Goal: Find specific page/section

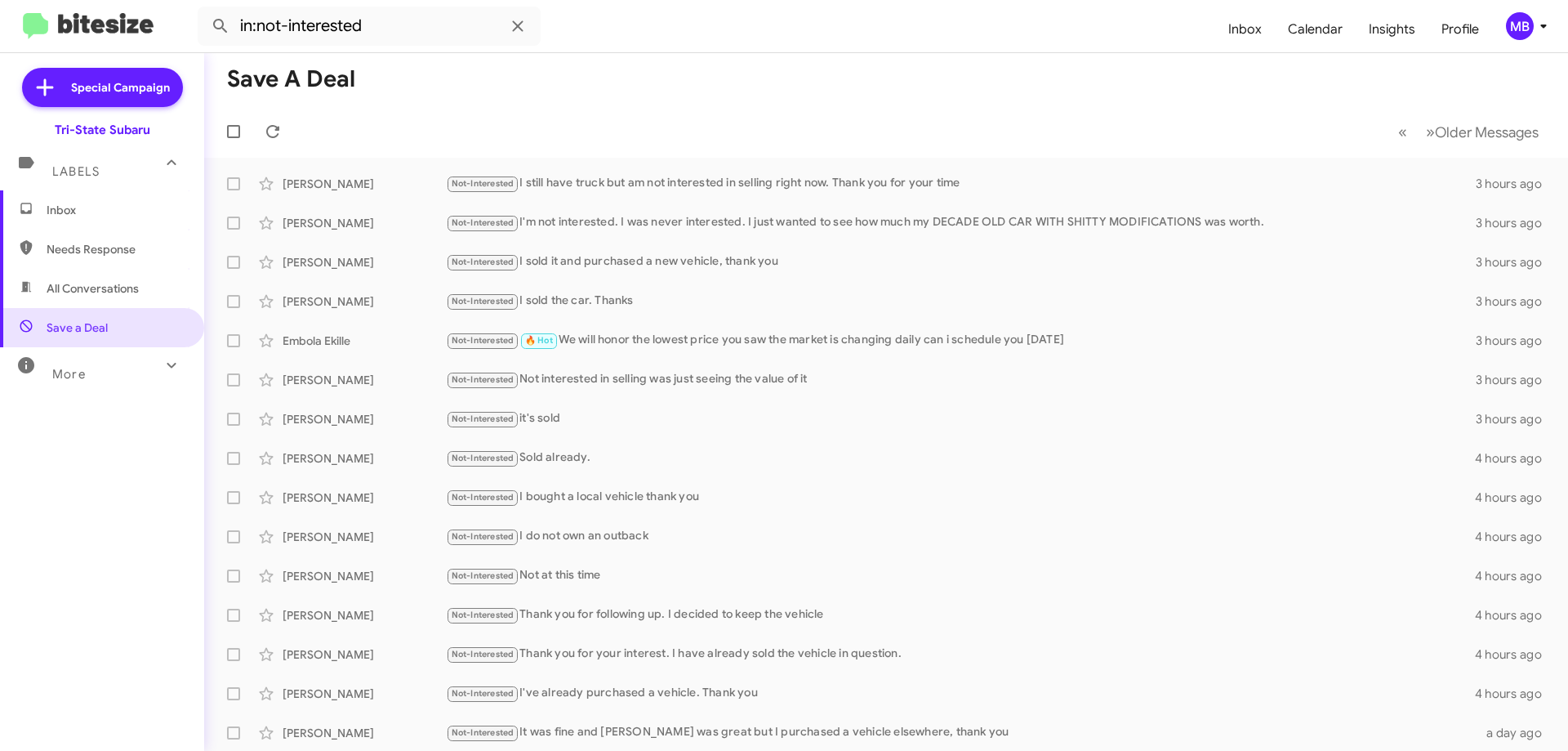
click at [80, 206] on span "Inbox" at bounding box center [116, 210] width 139 height 17
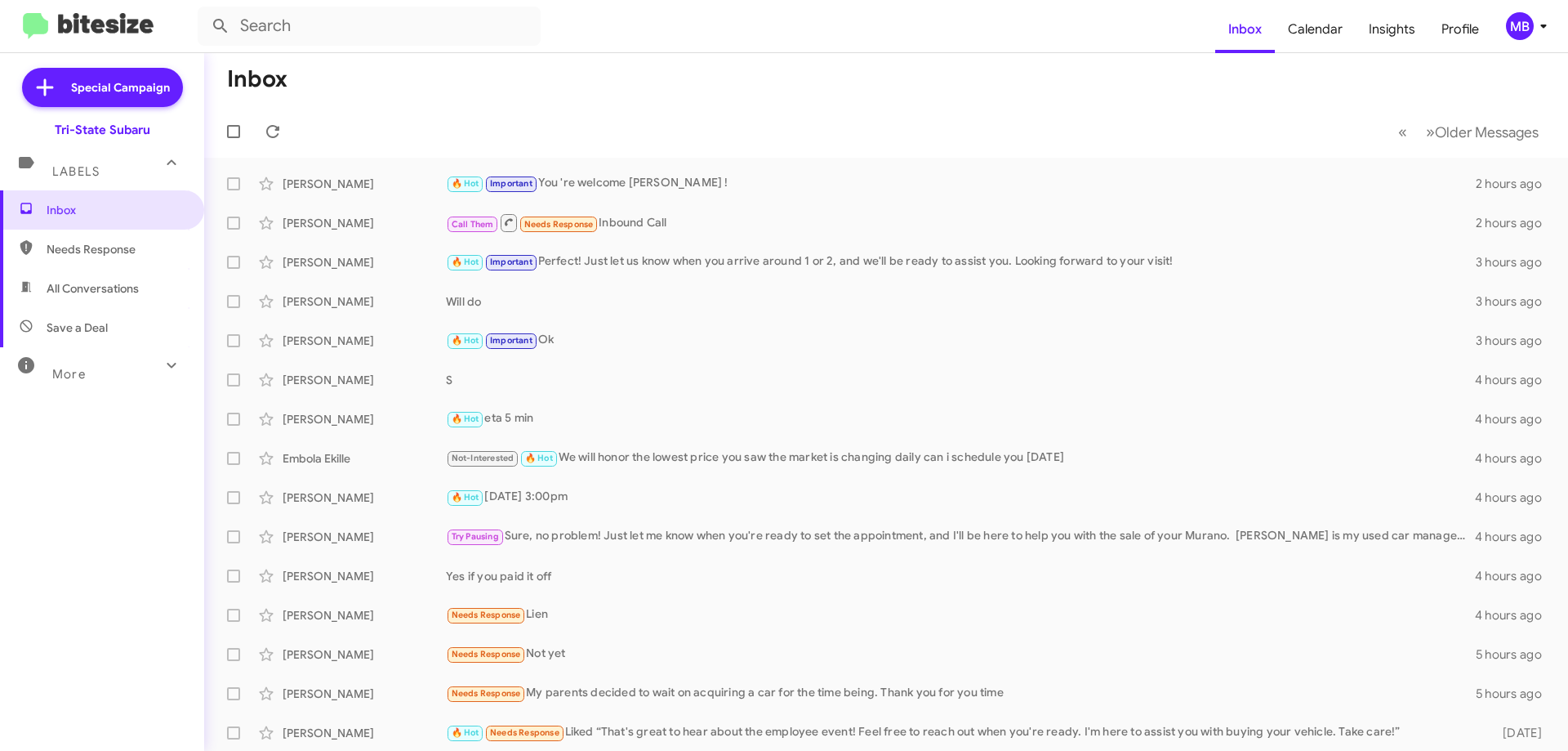
click at [163, 244] on span "Needs Response" at bounding box center [116, 249] width 139 height 17
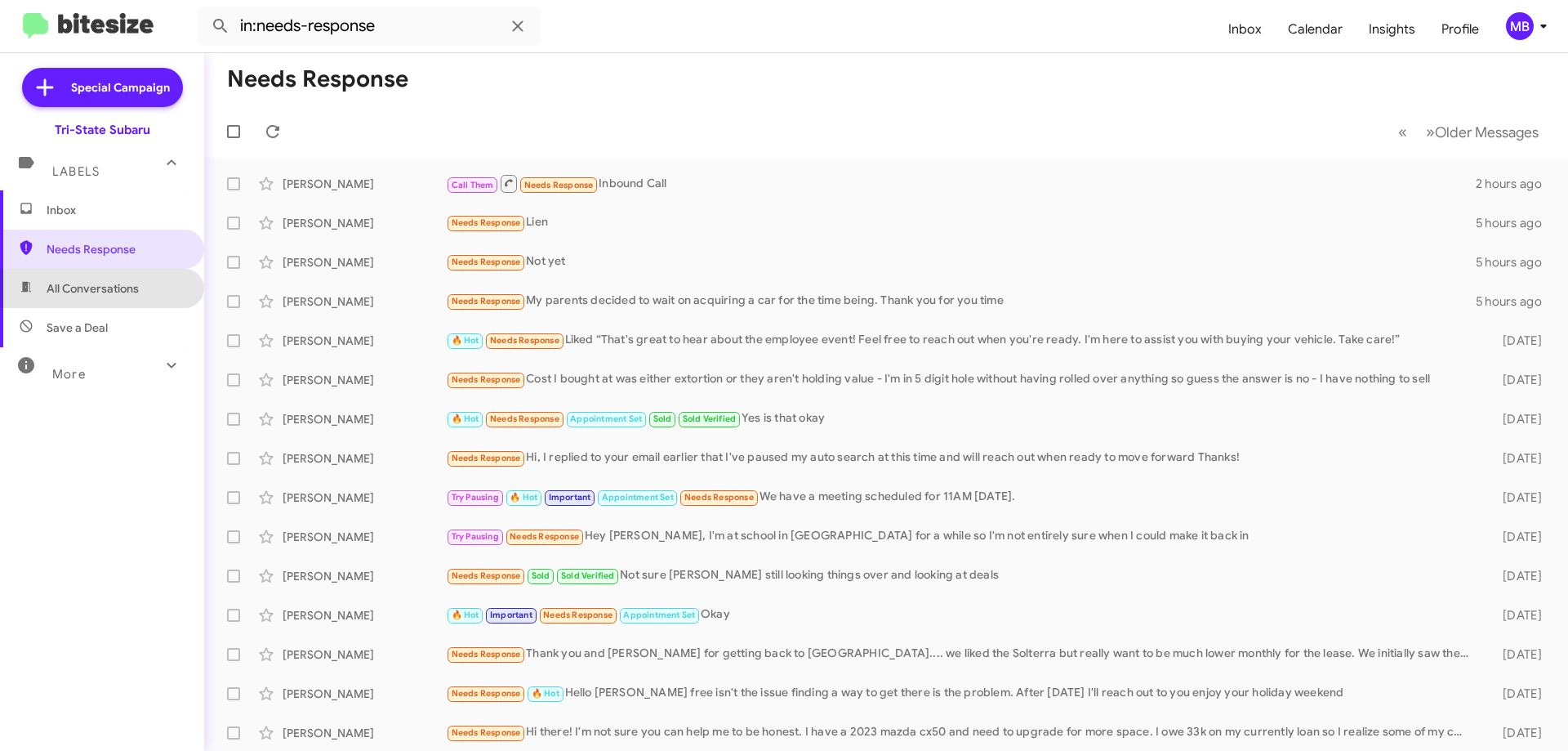
click at [144, 287] on span "All Conversations" at bounding box center [102, 288] width 204 height 39
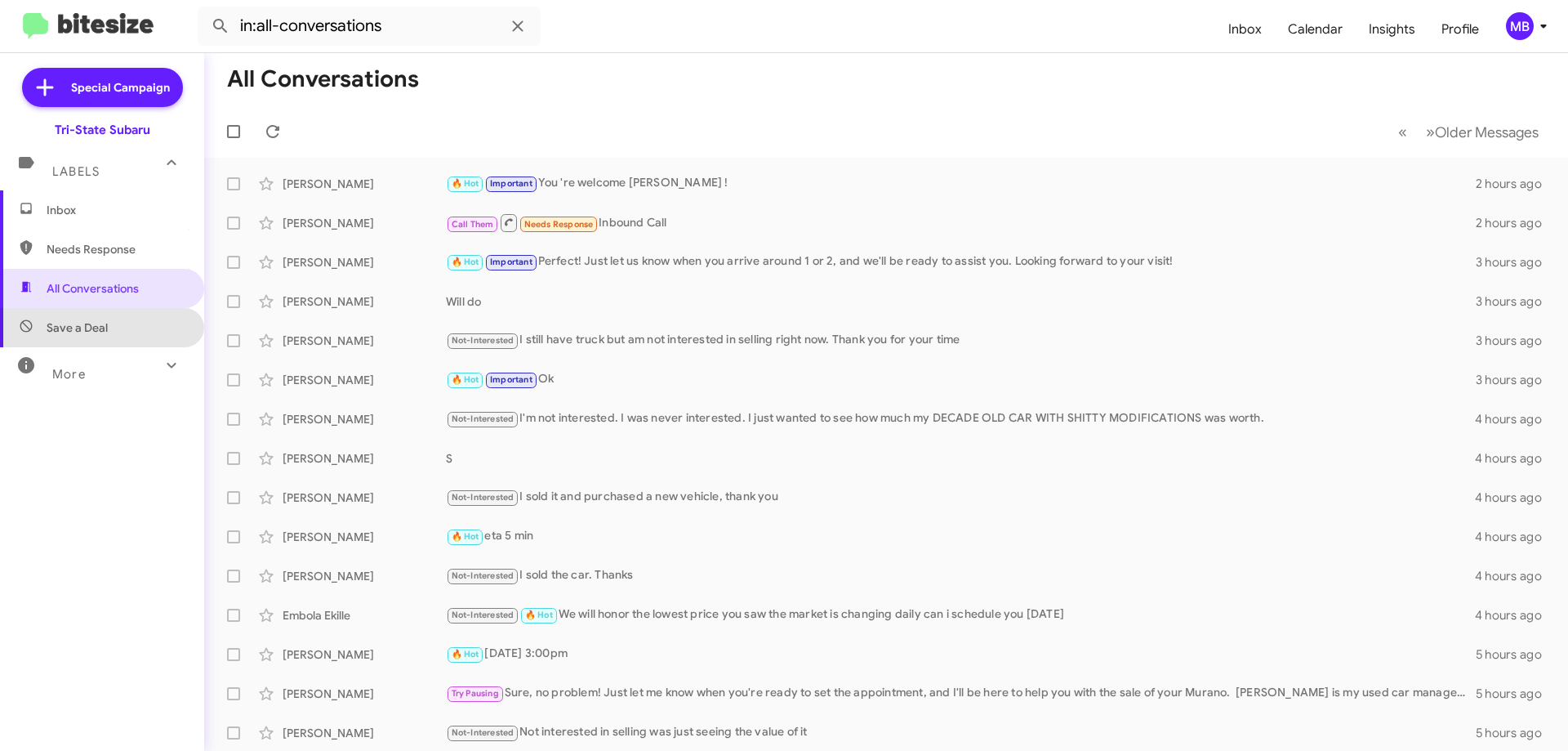
click at [127, 317] on span "Save a Deal" at bounding box center [102, 327] width 204 height 39
type input "in:not-interested"
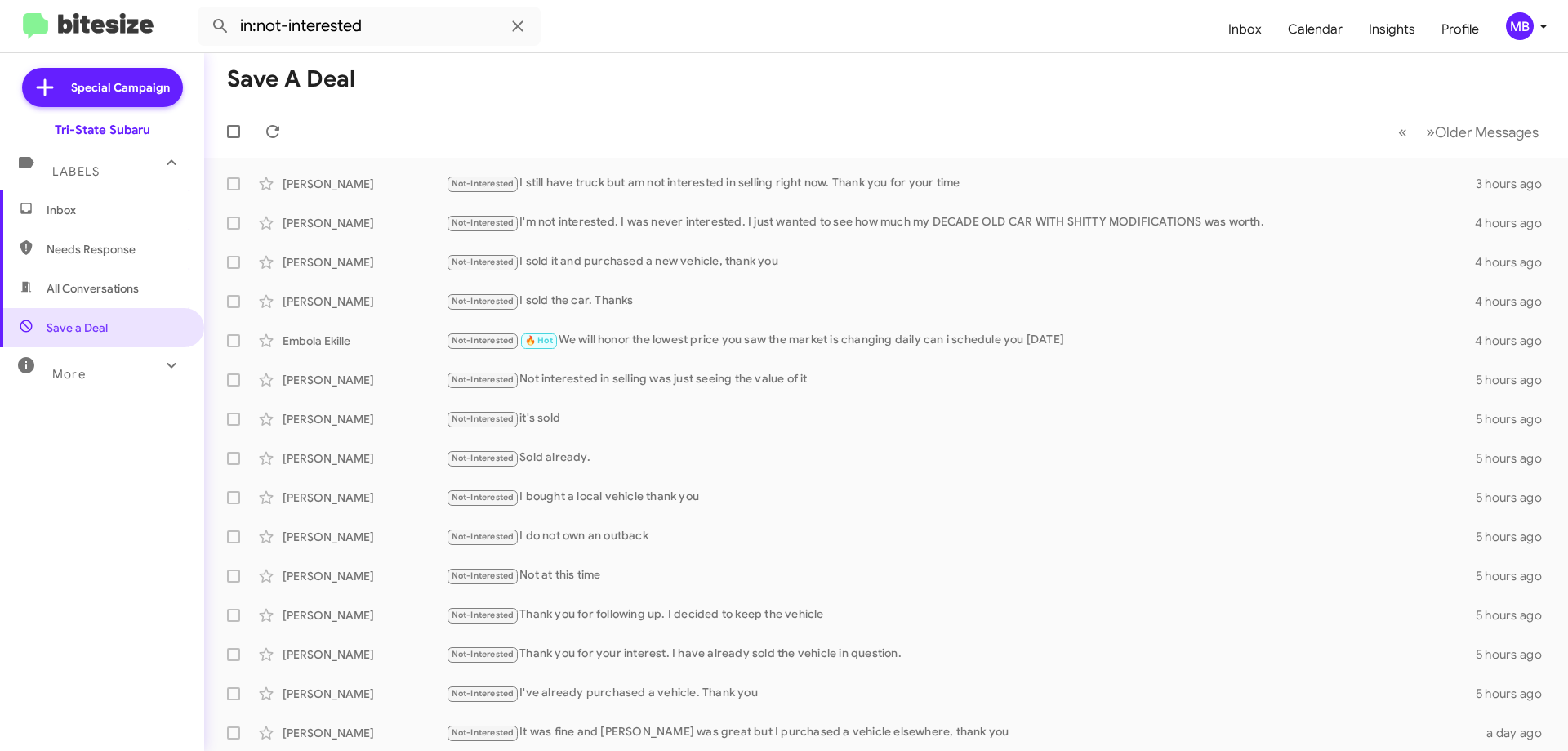
click at [115, 212] on span "Inbox" at bounding box center [116, 210] width 139 height 17
